Goal: Information Seeking & Learning: Understand process/instructions

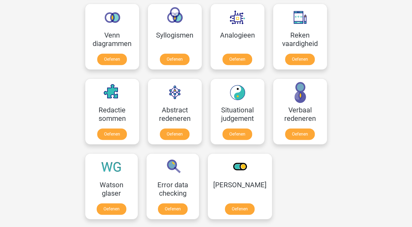
scroll to position [325, 0]
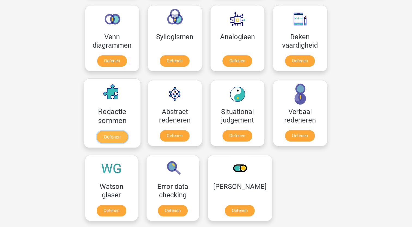
click at [108, 135] on link "Oefenen" at bounding box center [111, 137] width 31 height 12
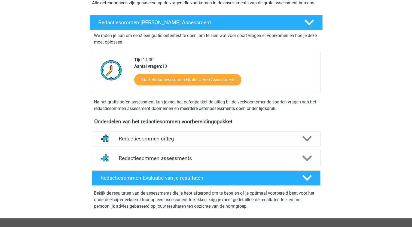
scroll to position [79, 0]
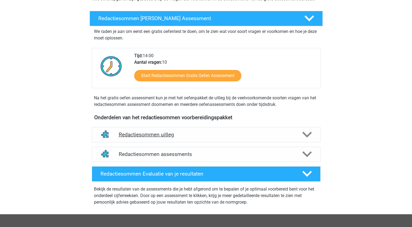
click at [304, 138] on polygon at bounding box center [307, 135] width 10 height 6
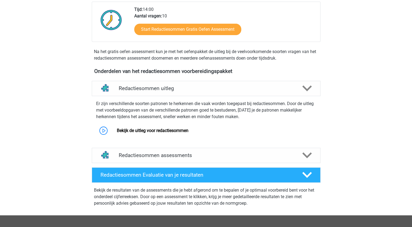
scroll to position [128, 0]
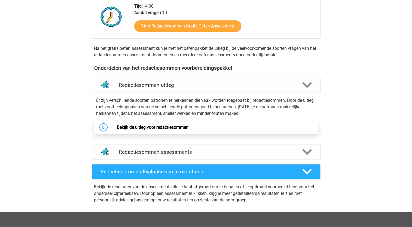
click at [182, 130] on link "Bekijk de uitleg voor redactiesommen" at bounding box center [153, 127] width 72 height 5
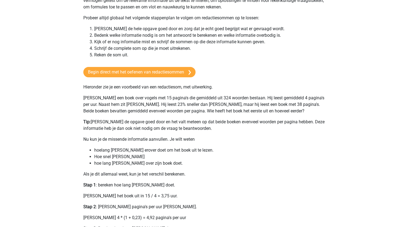
scroll to position [55, 0]
